Goal: Task Accomplishment & Management: Manage account settings

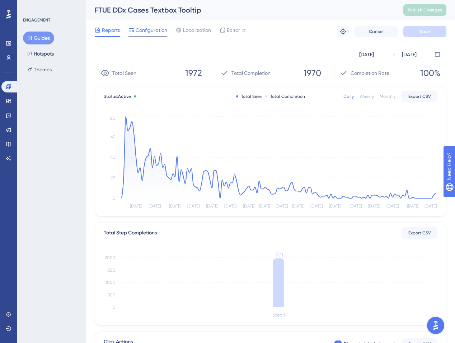
click at [144, 35] on div "Configuration" at bounding box center [147, 31] width 39 height 11
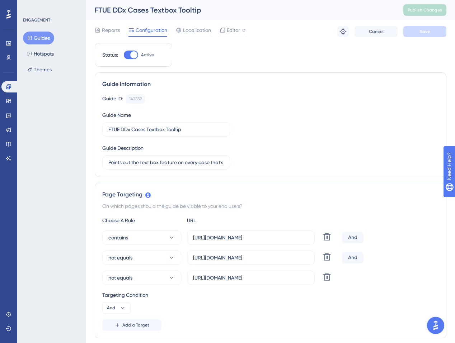
click at [41, 37] on button "Guides" at bounding box center [38, 38] width 31 height 13
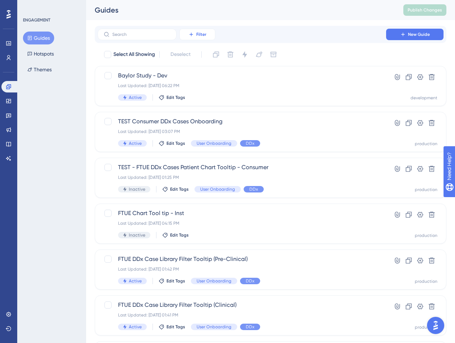
click at [192, 38] on button "Filter" at bounding box center [197, 34] width 36 height 11
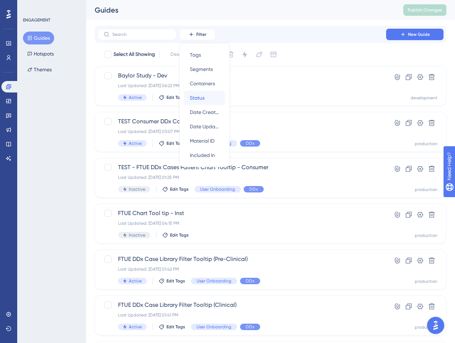
click at [204, 93] on div "Status Status" at bounding box center [204, 98] width 29 height 14
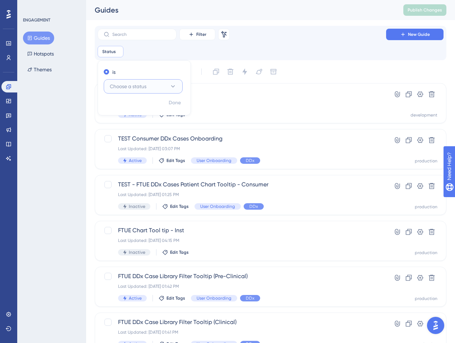
click at [139, 87] on span "Choose a status" at bounding box center [128, 86] width 37 height 9
click at [134, 105] on button "Active Active" at bounding box center [143, 108] width 70 height 14
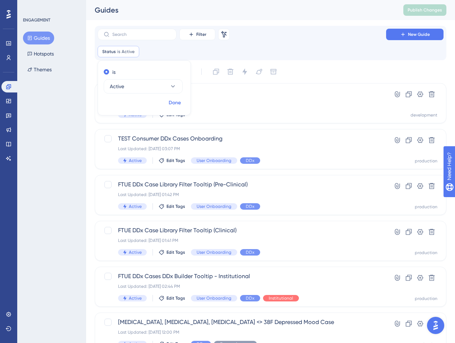
click at [167, 102] on button "Done" at bounding box center [175, 102] width 20 height 13
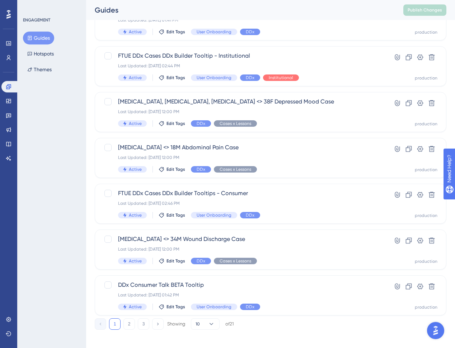
scroll to position [225, 0]
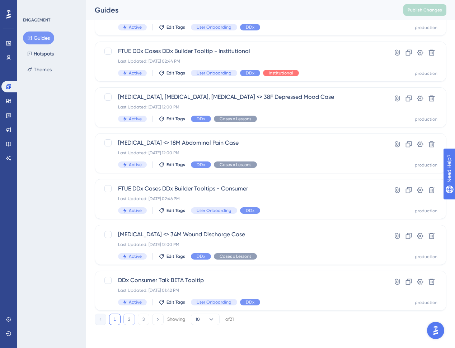
click at [126, 319] on button "2" at bounding box center [128, 319] width 11 height 11
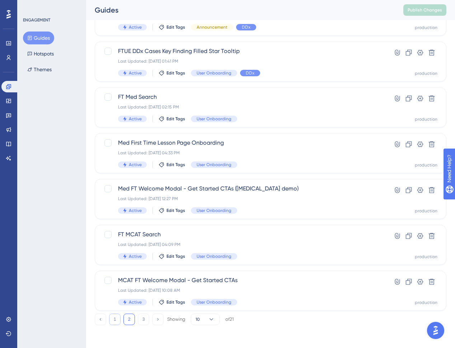
click at [119, 318] on button "1" at bounding box center [114, 319] width 11 height 11
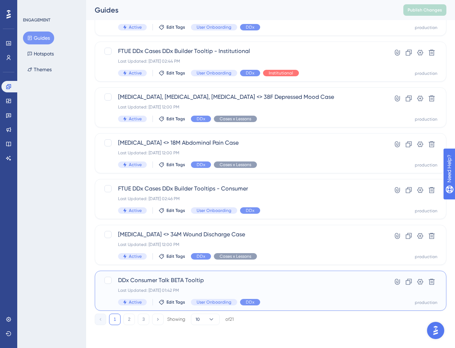
click at [185, 281] on span "DDx Consumer Talk BETA Tooltip" at bounding box center [241, 280] width 247 height 9
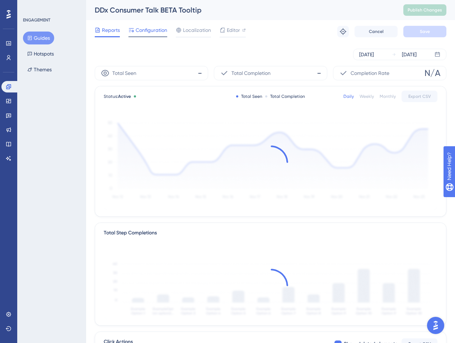
click at [154, 34] on div "Configuration" at bounding box center [147, 31] width 39 height 11
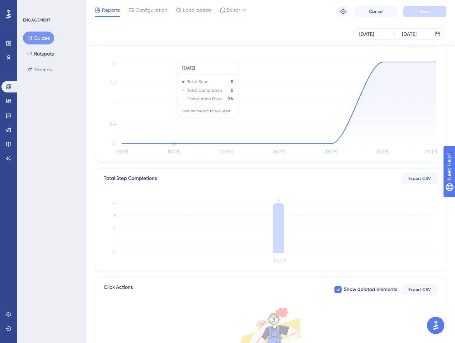
scroll to position [157, 0]
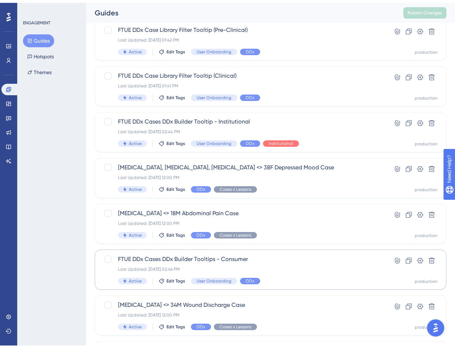
scroll to position [225, 0]
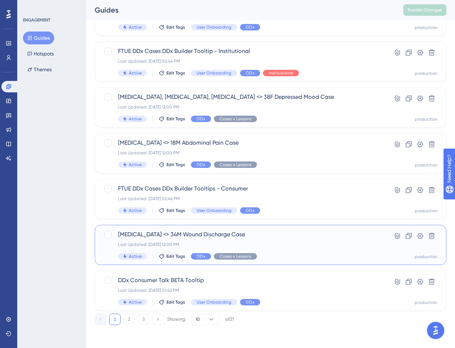
click at [234, 238] on span "Pseudomonas aeruginosa <> 34M Wound Discharge Case" at bounding box center [241, 235] width 247 height 9
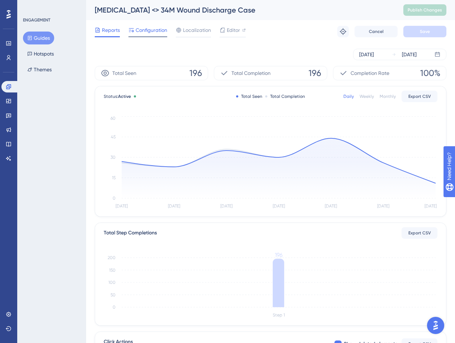
click at [143, 35] on div "Configuration" at bounding box center [147, 31] width 39 height 11
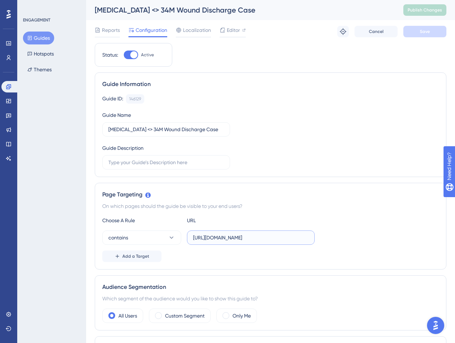
drag, startPoint x: 252, startPoint y: 239, endPoint x: 317, endPoint y: 239, distance: 65.2
click at [308, 239] on input "https://app.sketchy.com/study/medical/chapter/gram-negative-bacilli-respiratory…" at bounding box center [250, 238] width 115 height 8
click at [116, 32] on span "Reports" at bounding box center [111, 30] width 18 height 9
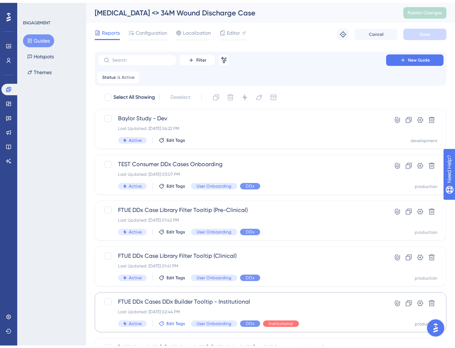
scroll to position [202, 0]
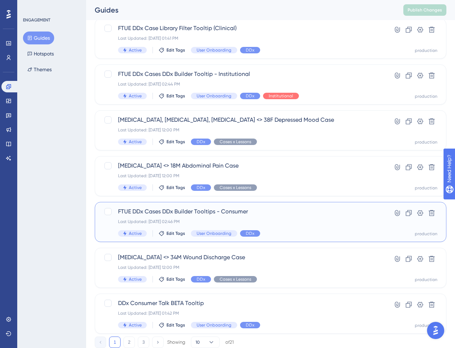
click at [278, 214] on span "FTUE DDx Cases DDx Builder Tooltips - Consumer" at bounding box center [241, 212] width 247 height 9
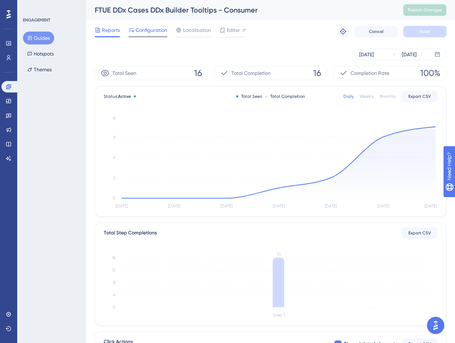
click at [153, 33] on span "Configuration" at bounding box center [152, 30] width 32 height 9
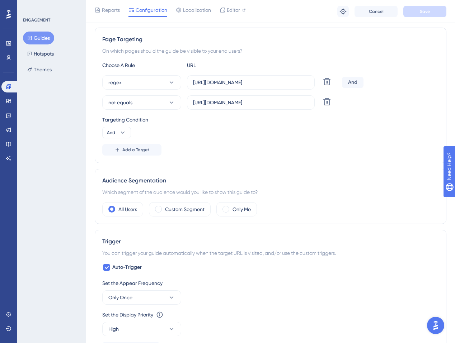
scroll to position [75, 0]
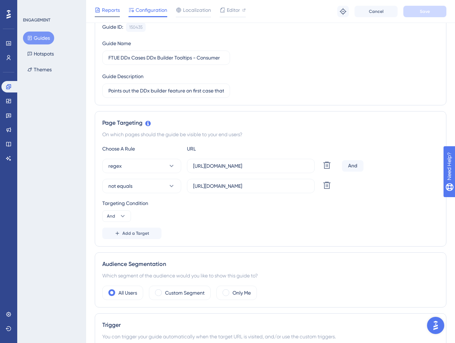
click at [117, 10] on span "Reports" at bounding box center [111, 10] width 18 height 9
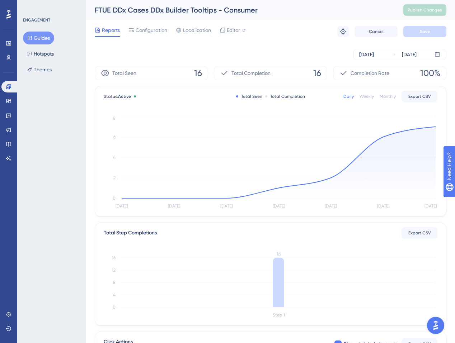
scroll to position [75, 0]
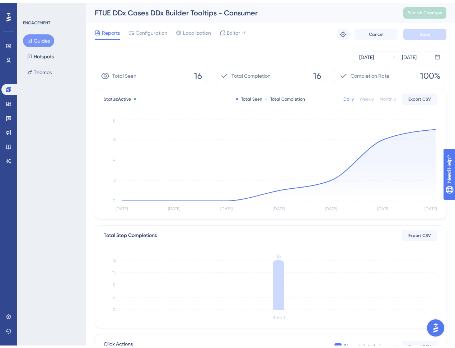
scroll to position [179, 0]
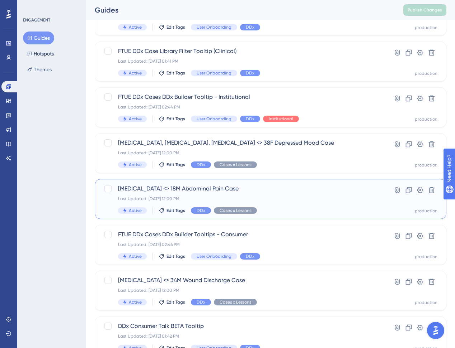
click at [264, 203] on div "Appendectomy <> 18M Abdominal Pain Case Last Updated: Sep 05 2025, 12:00 PM Act…" at bounding box center [241, 199] width 247 height 29
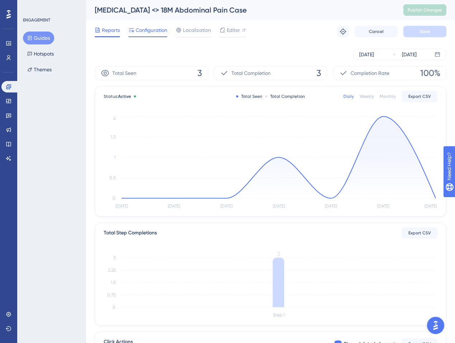
click at [152, 32] on span "Configuration" at bounding box center [152, 30] width 32 height 9
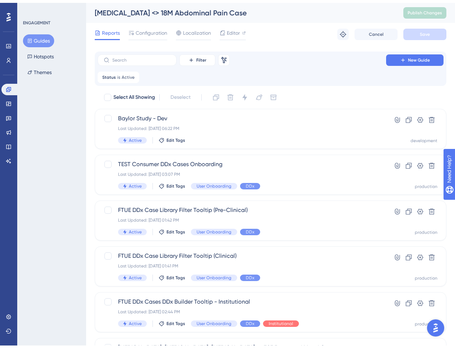
scroll to position [156, 0]
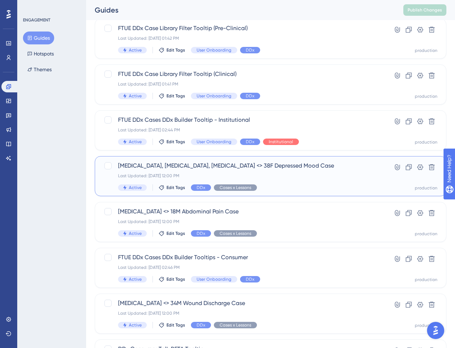
click at [179, 172] on div "SSRIs, SNRIs, Cyproheptadine <> 38F Depressed Mood Case Last Updated: Sep 05 20…" at bounding box center [241, 176] width 247 height 29
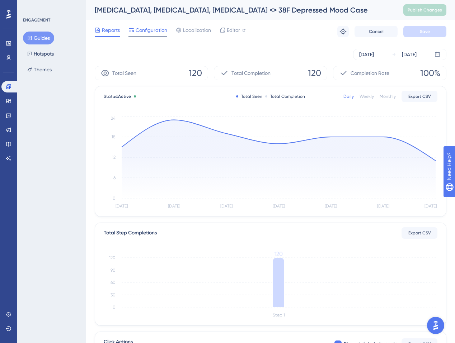
click at [144, 35] on div "Configuration" at bounding box center [147, 31] width 39 height 11
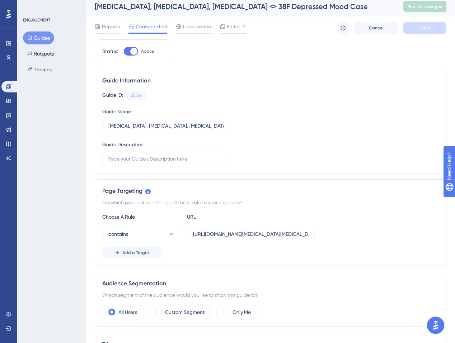
scroll to position [11, 0]
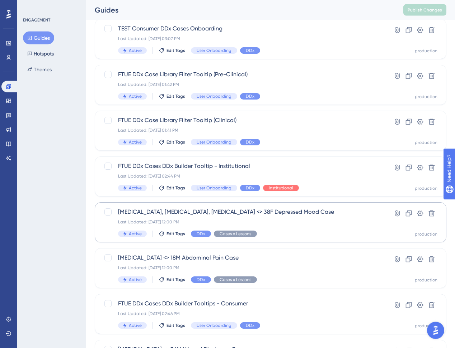
scroll to position [65, 0]
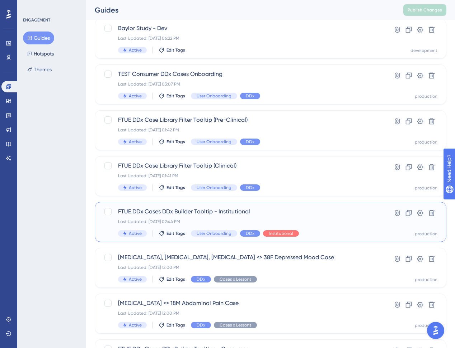
click at [195, 218] on div "FTUE DDx Cases DDx Builder Tooltip - Institutional Last Updated: Sep 29 2025, 0…" at bounding box center [241, 222] width 247 height 29
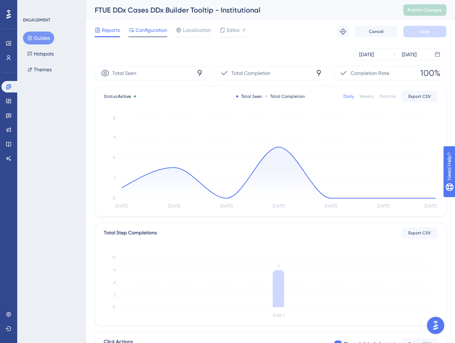
click at [151, 34] on span "Configuration" at bounding box center [152, 30] width 32 height 9
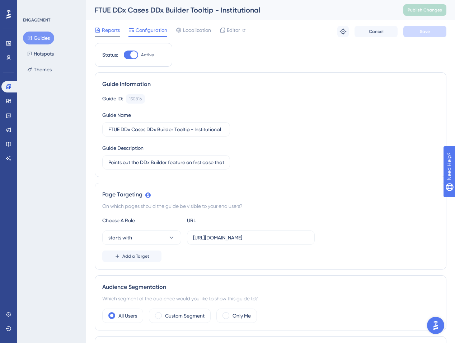
click at [112, 32] on span "Reports" at bounding box center [111, 30] width 18 height 9
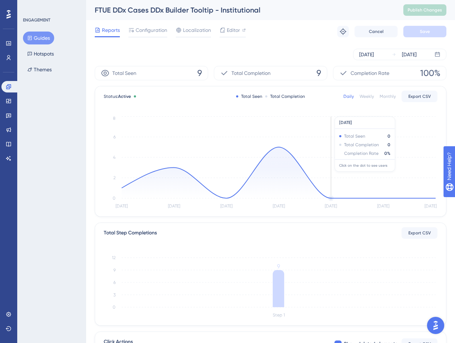
click at [350, 149] on icon "Sep 25 Sep 26 Sep 27 Sep 28 Sep 29 Sep 30 Oct 1 0 2 4 6 8" at bounding box center [270, 163] width 333 height 96
click at [143, 32] on span "Configuration" at bounding box center [152, 30] width 32 height 9
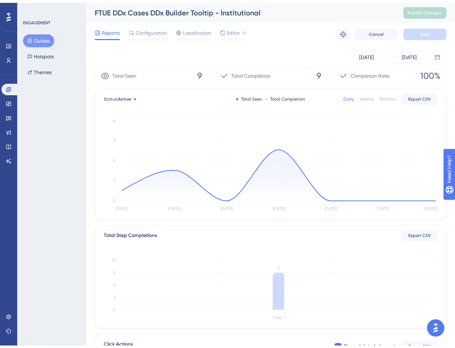
scroll to position [42, 0]
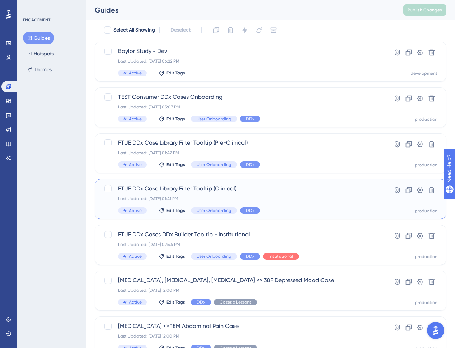
click at [268, 196] on div "Last Updated: Sep 17 2025, 01:41 PM" at bounding box center [241, 199] width 247 height 6
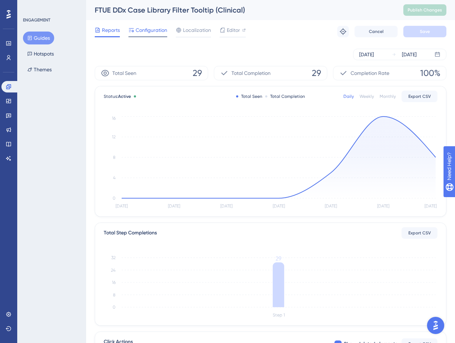
click at [143, 34] on span "Configuration" at bounding box center [152, 30] width 32 height 9
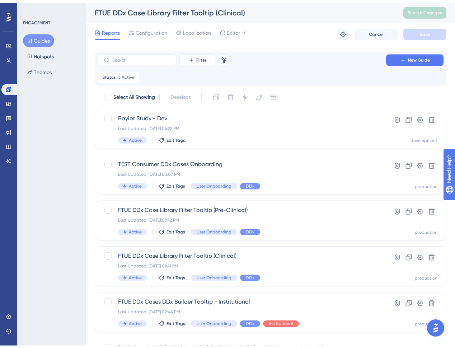
scroll to position [42, 0]
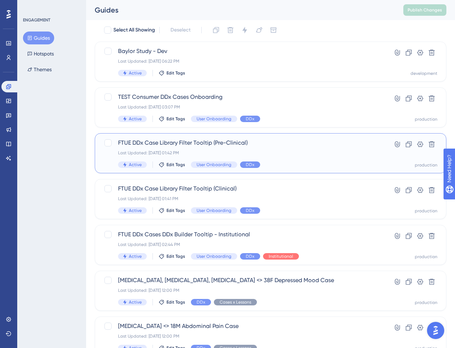
click at [273, 148] on div "FTUE DDx Case Library Filter Tooltip (Pre-Clinical) Last Updated: Sep 17 2025, …" at bounding box center [241, 153] width 247 height 29
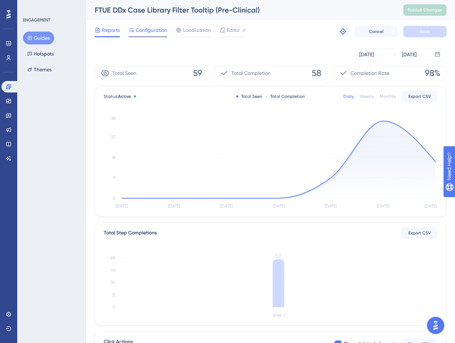
click at [155, 32] on span "Configuration" at bounding box center [152, 30] width 32 height 9
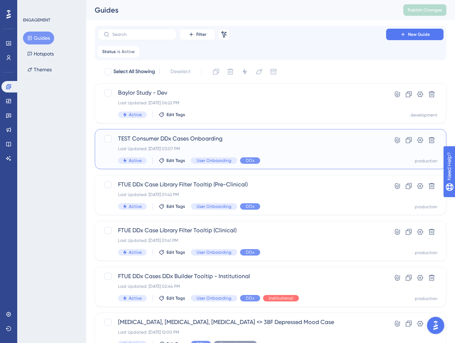
click at [222, 137] on span "TEST Consumer DDx Cases Onboarding" at bounding box center [241, 138] width 247 height 9
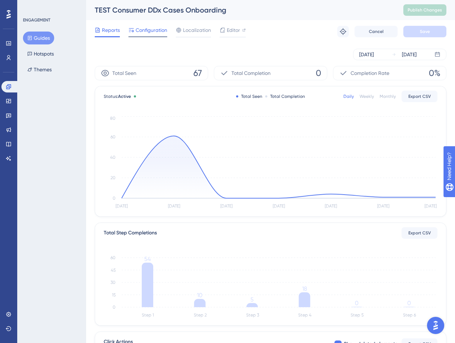
click at [145, 30] on span "Configuration" at bounding box center [152, 30] width 32 height 9
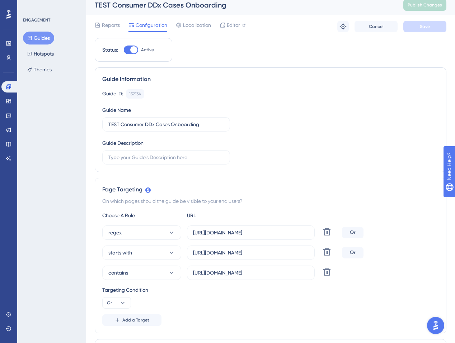
scroll to position [6, 0]
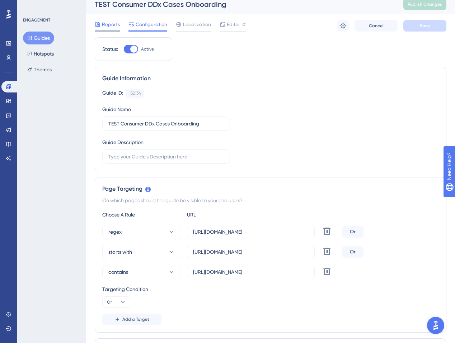
click at [114, 27] on span "Reports" at bounding box center [111, 24] width 18 height 9
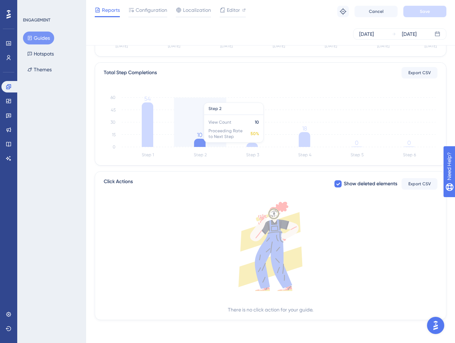
scroll to position [89, 0]
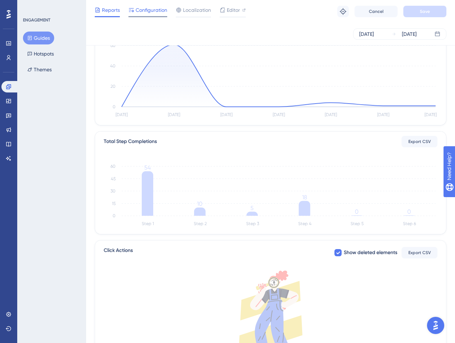
click at [159, 10] on span "Configuration" at bounding box center [152, 10] width 32 height 9
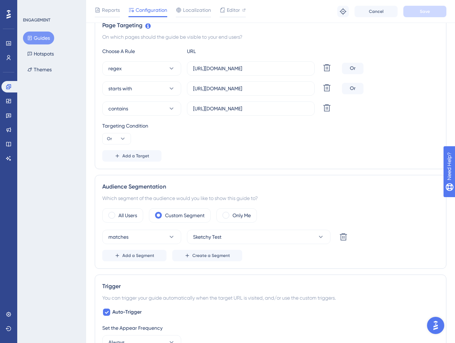
scroll to position [143, 0]
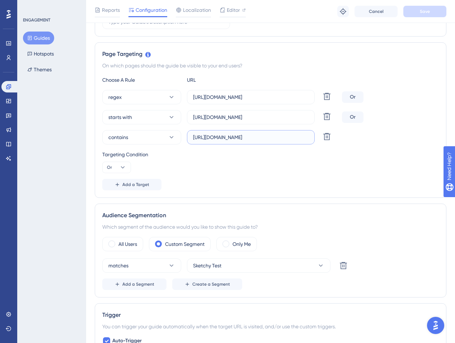
click at [231, 134] on input "https://app.sketchy.com/cases?search=&tags=&status=All&progress=&timeFilters=&c…" at bounding box center [250, 137] width 115 height 8
click at [231, 117] on input "https://app.sketchy.com/cases" at bounding box center [250, 117] width 115 height 8
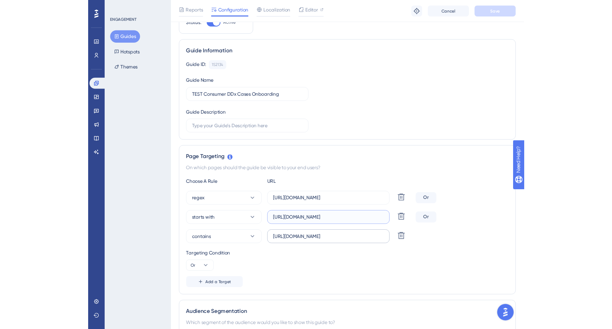
scroll to position [0, 0]
